Goal: Use online tool/utility: Use online tool/utility

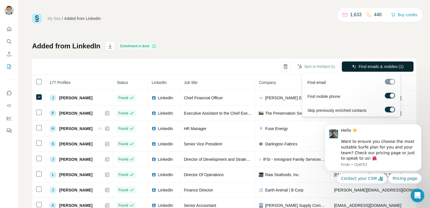
click at [385, 66] on span "Find emails & mobiles (1)" at bounding box center [381, 67] width 45 height 6
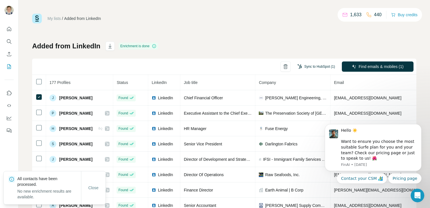
click at [310, 69] on button "Sync to HubSpot (1)" at bounding box center [315, 66] width 45 height 9
